Goal: Information Seeking & Learning: Learn about a topic

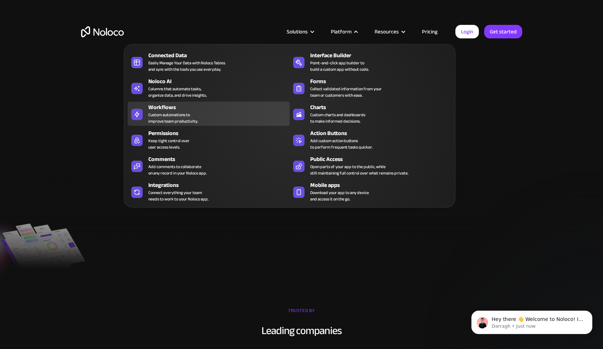
click at [161, 110] on div "Workflows" at bounding box center [220, 107] width 144 height 9
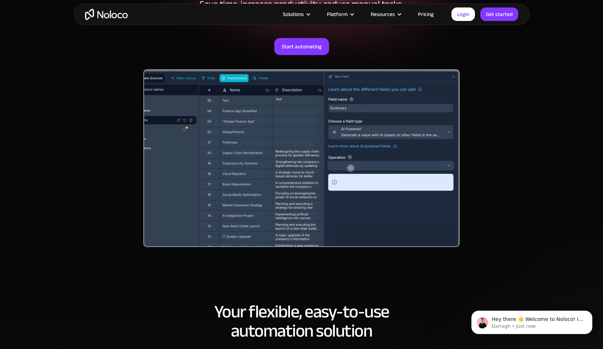
scroll to position [142, 0]
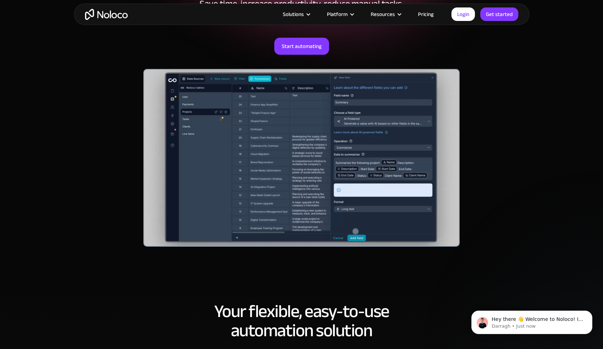
click at [547, 161] on section "AI-Powered Workflow Automation Automate Your Team’s Processes with Custom AI-Po…" at bounding box center [301, 68] width 603 height 420
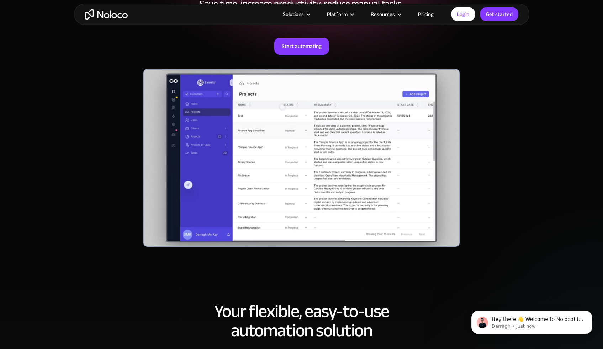
click at [426, 15] on link "Pricing" at bounding box center [425, 14] width 33 height 9
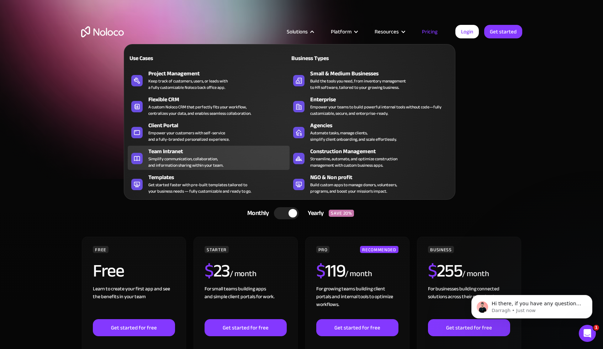
click at [178, 161] on div "Simplify communication, collaboration, and information sharing within your team." at bounding box center [185, 162] width 75 height 13
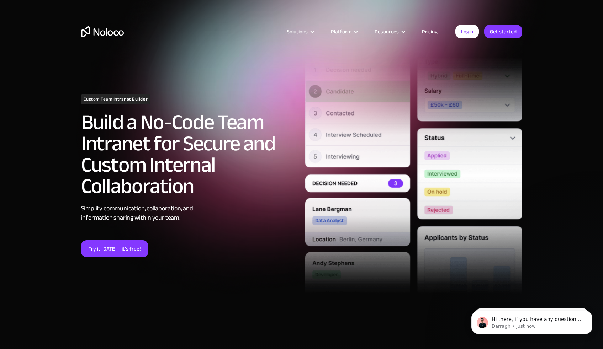
click at [542, 117] on section "Custom Team Intranet Builder Build a No-Code Team Intranet for Secure and Custo…" at bounding box center [301, 170] width 603 height 341
